Goal: Information Seeking & Learning: Learn about a topic

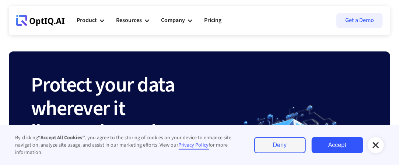
drag, startPoint x: 375, startPoint y: 145, endPoint x: 341, endPoint y: 118, distance: 44.0
click at [373, 145] on icon at bounding box center [375, 145] width 9 height 9
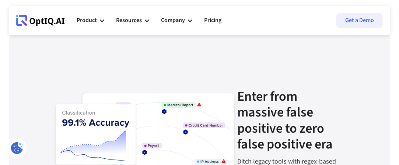
scroll to position [884, 0]
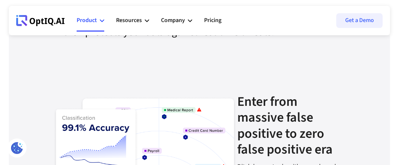
click at [102, 22] on icon at bounding box center [102, 20] width 4 height 4
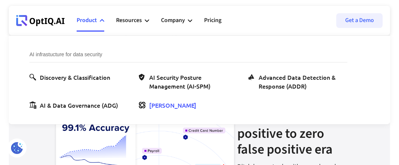
click at [152, 107] on div "[PERSON_NAME]" at bounding box center [172, 105] width 47 height 9
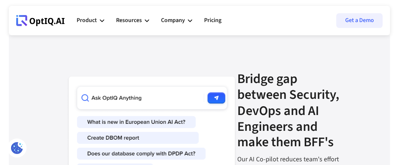
scroll to position [1253, 0]
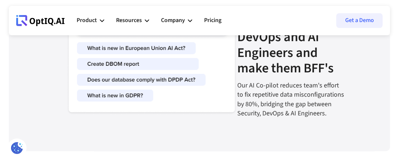
scroll to position [1069, 0]
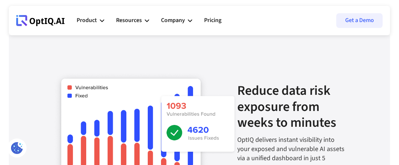
click at [149, 22] on ul "Product AI infrastucture for data security Discovery & Classification AI Securi…" at bounding box center [155, 21] width 156 height 22
click at [188, 19] on icon at bounding box center [190, 20] width 4 height 4
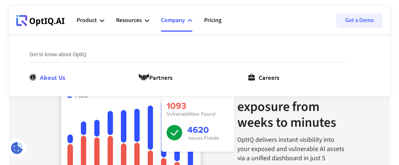
click at [57, 75] on div "About Us" at bounding box center [52, 77] width 25 height 9
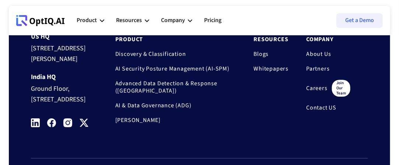
scroll to position [736, 0]
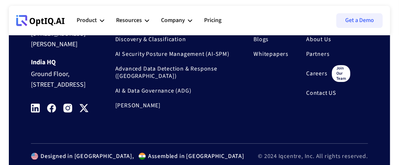
click at [192, 126] on div "**********" at bounding box center [241, 40] width 253 height 170
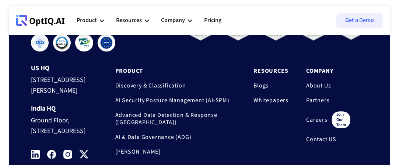
scroll to position [663, 0]
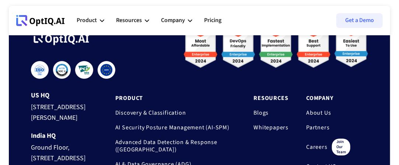
click at [306, 113] on link "About Us" at bounding box center [328, 112] width 44 height 7
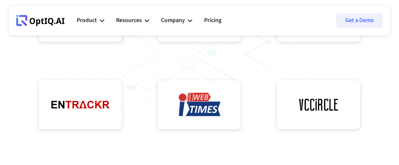
scroll to position [405, 0]
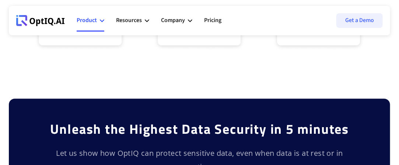
click at [101, 20] on icon at bounding box center [102, 20] width 4 height 4
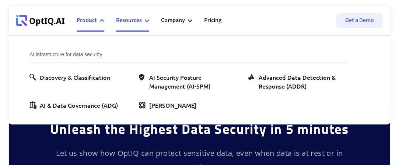
click at [147, 21] on icon at bounding box center [147, 21] width 4 height 3
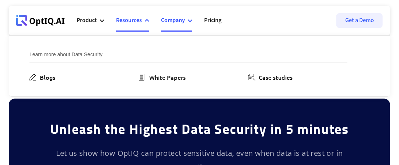
click at [186, 19] on div "Company" at bounding box center [176, 21] width 31 height 22
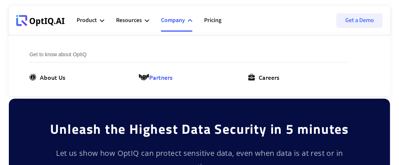
click at [159, 78] on div "Partners" at bounding box center [160, 77] width 23 height 9
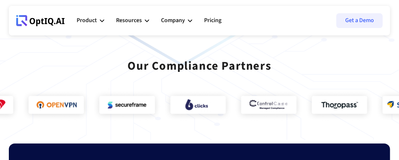
scroll to position [663, 0]
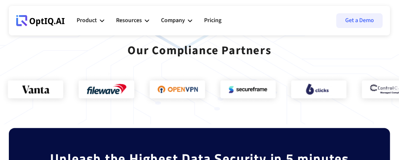
click at [135, 112] on div "Our Compliance Partners" at bounding box center [199, 79] width 399 height 90
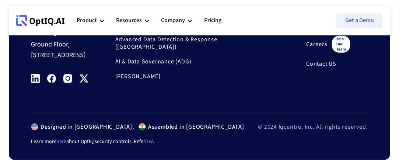
scroll to position [1073, 0]
click at [146, 128] on div "Assembled in [GEOGRAPHIC_DATA]" at bounding box center [195, 126] width 98 height 7
drag, startPoint x: 73, startPoint y: 127, endPoint x: 79, endPoint y: 127, distance: 5.9
click at [79, 127] on div "Designed in [GEOGRAPHIC_DATA]," at bounding box center [86, 126] width 96 height 7
click at [163, 135] on div "Designed in USA, Assembled in India © 2024 Iqcentre, Inc. All rights reserved." at bounding box center [199, 126] width 337 height 24
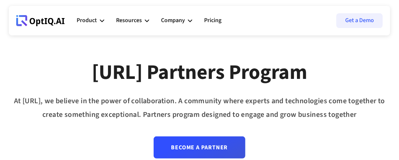
scroll to position [0, 0]
click at [191, 20] on icon at bounding box center [190, 20] width 4 height 4
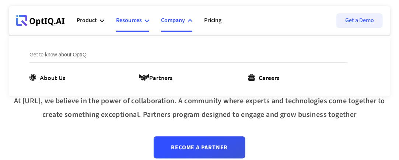
click at [143, 21] on div "Resources" at bounding box center [132, 21] width 33 height 22
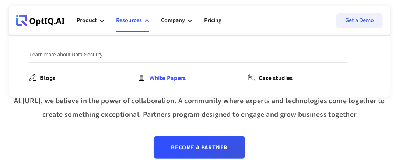
click at [169, 78] on div "White Papers" at bounding box center [167, 77] width 36 height 9
